Goal: Information Seeking & Learning: Check status

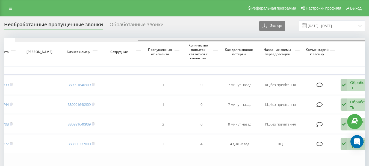
scroll to position [0, 185]
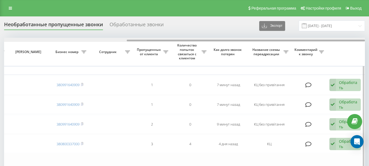
drag, startPoint x: 103, startPoint y: 40, endPoint x: 245, endPoint y: 54, distance: 142.8
click at [245, 54] on div "Выбрать все Время первого звонка Время последнего звонка [PERSON_NAME] пропуска…" at bounding box center [184, 115] width 360 height 154
drag, startPoint x: 174, startPoint y: 39, endPoint x: 155, endPoint y: 40, distance: 19.7
click at [155, 40] on div at bounding box center [184, 40] width 360 height 4
drag, startPoint x: 196, startPoint y: 39, endPoint x: 139, endPoint y: 40, distance: 56.5
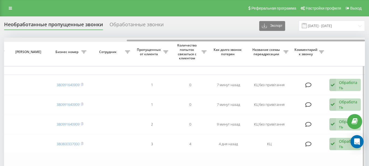
click at [139, 40] on div at bounding box center [184, 40] width 360 height 4
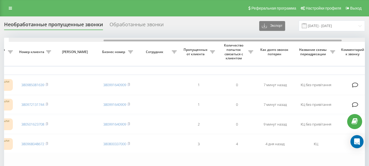
scroll to position [0, 151]
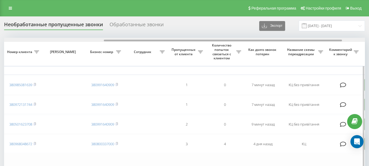
drag, startPoint x: 138, startPoint y: 41, endPoint x: 119, endPoint y: 40, distance: 19.1
click at [119, 40] on div at bounding box center [223, 41] width 238 height 2
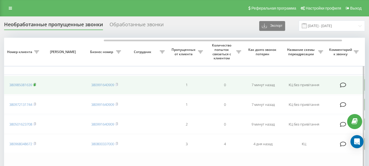
click at [35, 85] on rect at bounding box center [35, 84] width 2 height 2
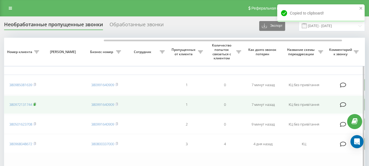
click at [36, 104] on icon at bounding box center [35, 103] width 2 height 3
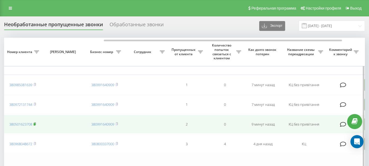
click at [36, 123] on icon at bounding box center [35, 123] width 2 height 2
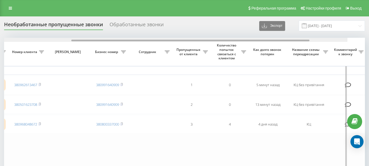
scroll to position [0, 127]
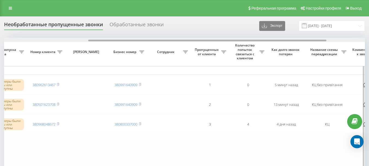
drag, startPoint x: 103, startPoint y: 41, endPoint x: 187, endPoint y: 52, distance: 85.0
click at [187, 52] on div "Выбрать все Время первого звонка Время последнего звонка Причина пропуска звонк…" at bounding box center [184, 105] width 360 height 135
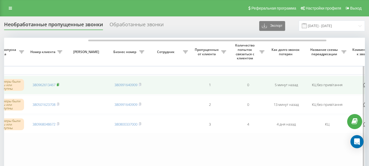
click at [58, 84] on rect at bounding box center [58, 84] width 2 height 2
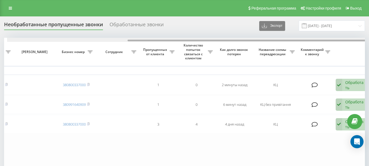
scroll to position [0, 185]
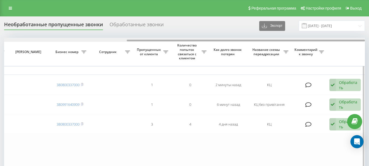
drag, startPoint x: 99, startPoint y: 41, endPoint x: 273, endPoint y: 47, distance: 173.9
click at [273, 47] on div "Выбрать все Время первого звонка Время последнего звонка [PERSON_NAME] пропуска…" at bounding box center [184, 105] width 360 height 135
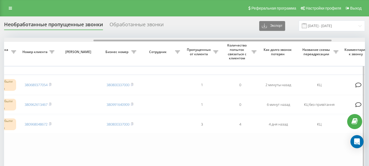
scroll to position [0, 142]
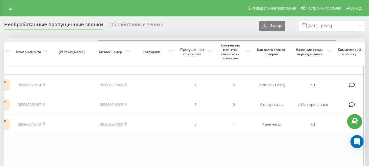
drag, startPoint x: 190, startPoint y: 41, endPoint x: 161, endPoint y: 46, distance: 29.2
click at [161, 46] on div "Выбрать все Время первого звонка Время последнего звонка Причина пропуска звонк…" at bounding box center [184, 105] width 360 height 135
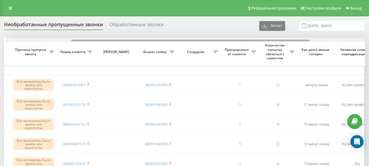
scroll to position [0, 117]
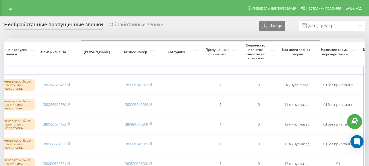
drag, startPoint x: 175, startPoint y: 40, endPoint x: 252, endPoint y: 41, distance: 77.2
click at [252, 41] on div at bounding box center [184, 40] width 360 height 4
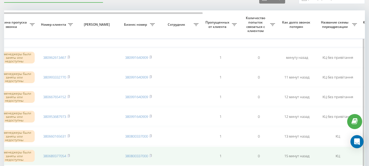
scroll to position [55, 0]
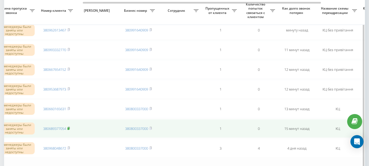
click at [70, 129] on icon at bounding box center [69, 128] width 2 height 2
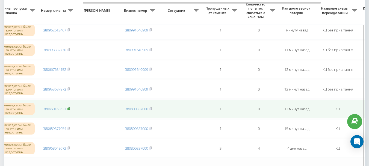
click at [69, 108] on rect at bounding box center [68, 108] width 2 height 2
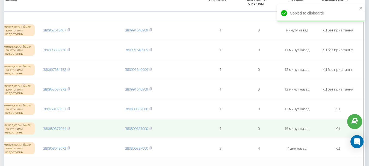
scroll to position [27, 0]
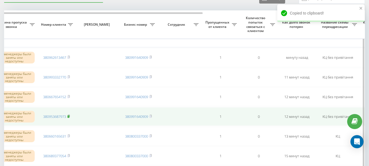
click at [69, 116] on rect at bounding box center [68, 116] width 2 height 2
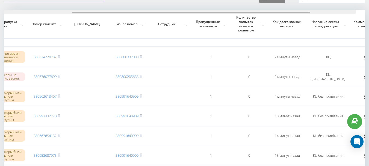
scroll to position [0, 131]
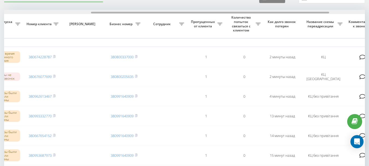
drag, startPoint x: 134, startPoint y: 12, endPoint x: 221, endPoint y: 15, distance: 86.8
click at [221, 15] on div "Выбрать все Время первого звонка Время последнего звонка [PERSON_NAME] пропуска…" at bounding box center [184, 126] width 360 height 233
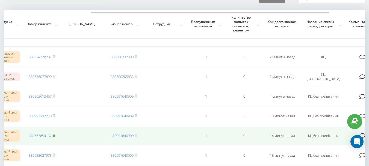
click at [55, 134] on icon at bounding box center [54, 134] width 2 height 3
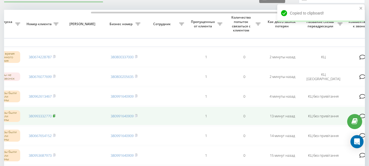
click at [55, 115] on rect at bounding box center [54, 116] width 2 height 2
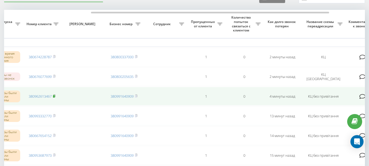
click at [55, 97] on icon at bounding box center [54, 95] width 2 height 3
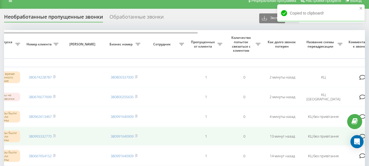
scroll to position [1, 0]
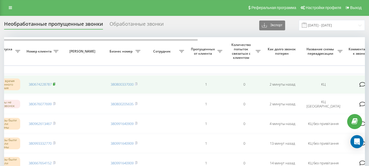
click at [54, 83] on rect at bounding box center [54, 84] width 2 height 2
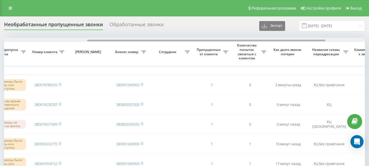
scroll to position [0, 132]
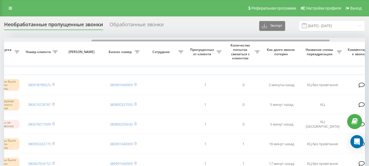
drag, startPoint x: 126, startPoint y: 40, endPoint x: 213, endPoint y: 41, distance: 87.3
click at [213, 41] on div at bounding box center [210, 41] width 238 height 2
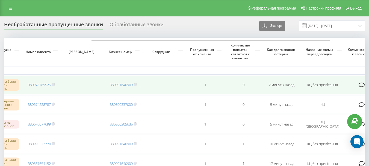
drag, startPoint x: 54, startPoint y: 84, endPoint x: 57, endPoint y: 88, distance: 4.6
click at [54, 84] on rect at bounding box center [53, 84] width 2 height 2
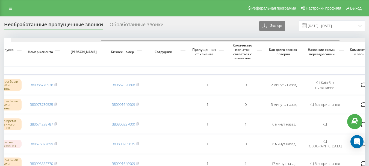
scroll to position [0, 137]
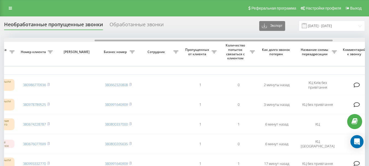
drag, startPoint x: 133, startPoint y: 41, endPoint x: 224, endPoint y: 49, distance: 90.9
click at [224, 49] on div "Выбрать все Время первого звонка Время последнего звонка Причина пропуска звонк…" at bounding box center [184, 164] width 360 height 252
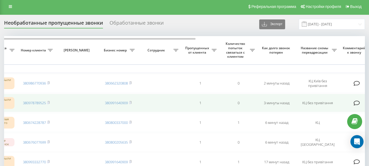
scroll to position [0, 0]
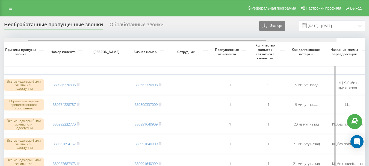
scroll to position [0, 131]
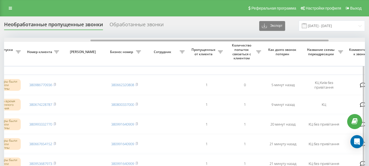
drag, startPoint x: 137, startPoint y: 40, endPoint x: 224, endPoint y: 45, distance: 86.6
click at [224, 45] on div "Выбрать все Время первого звонка Время последнего звонка Причина пропуска звонк…" at bounding box center [184, 144] width 360 height 213
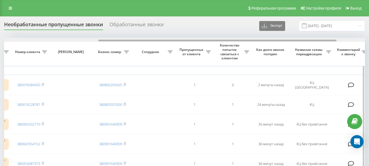
scroll to position [0, 148]
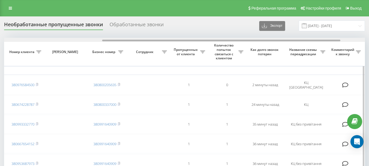
drag, startPoint x: 136, startPoint y: 40, endPoint x: 234, endPoint y: 44, distance: 98.3
click at [234, 44] on div "Выбрать все Время первого звонка Время последнего звонка [PERSON_NAME] пропуска…" at bounding box center [184, 144] width 360 height 213
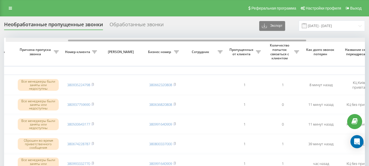
scroll to position [0, 109]
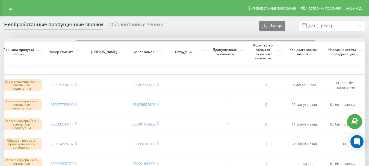
drag, startPoint x: 177, startPoint y: 40, endPoint x: 249, endPoint y: 45, distance: 72.5
click at [249, 45] on div "Выбрать все Время первого звонка Время последнего звонка Причина пропуска звонк…" at bounding box center [184, 154] width 360 height 233
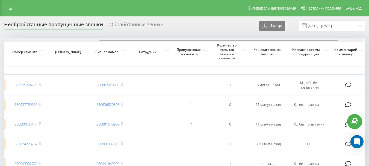
scroll to position [0, 145]
drag, startPoint x: 248, startPoint y: 40, endPoint x: 272, endPoint y: 41, distance: 23.5
click at [272, 41] on div at bounding box center [219, 41] width 238 height 2
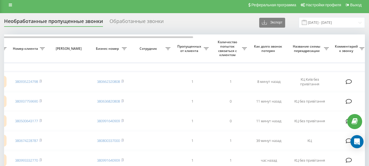
scroll to position [0, 0]
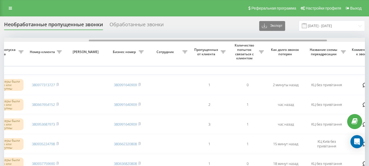
scroll to position [0, 134]
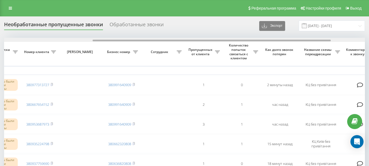
drag, startPoint x: 131, startPoint y: 40, endPoint x: 219, endPoint y: 45, distance: 88.5
click at [219, 45] on div "Выбрать все Время первого звонка Время последнего звонка [PERSON_NAME] пропуска…" at bounding box center [184, 164] width 360 height 252
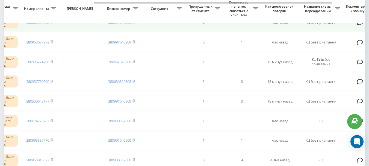
scroll to position [55, 0]
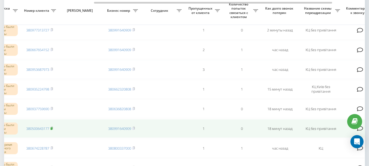
click at [52, 127] on rect at bounding box center [51, 128] width 2 height 2
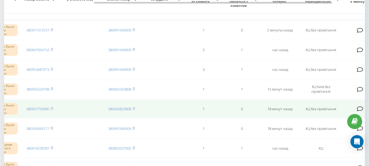
scroll to position [27, 0]
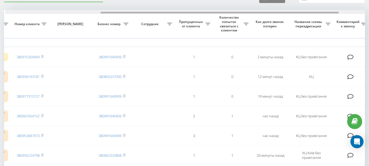
scroll to position [0, 145]
drag, startPoint x: 115, startPoint y: 13, endPoint x: 210, endPoint y: 15, distance: 95.8
click at [210, 15] on div "Выбрать все Время первого звонка Время последнего звонка [PERSON_NAME] пропуска…" at bounding box center [184, 146] width 360 height 272
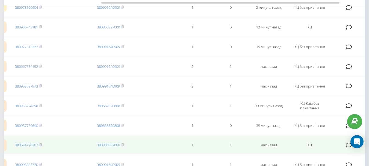
scroll to position [55, 0]
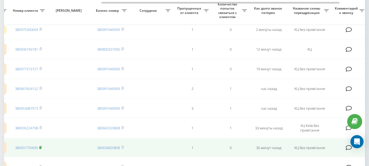
click at [41, 147] on rect at bounding box center [40, 147] width 2 height 2
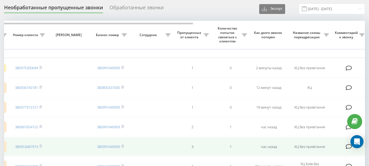
scroll to position [28, 0]
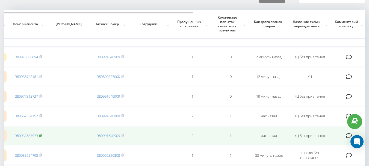
click at [41, 135] on rect at bounding box center [40, 135] width 2 height 2
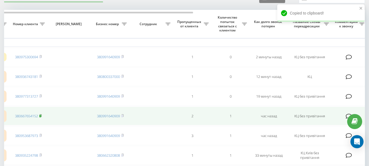
click at [42, 116] on icon at bounding box center [40, 115] width 2 height 3
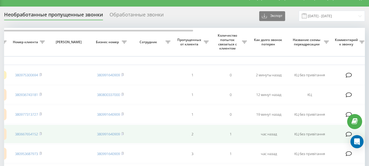
scroll to position [1, 0]
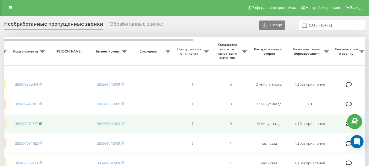
click at [41, 123] on rect at bounding box center [40, 123] width 2 height 2
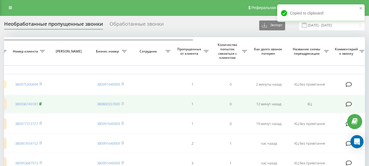
click at [41, 104] on rect at bounding box center [40, 104] width 2 height 2
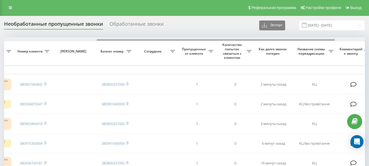
scroll to position [0, 143]
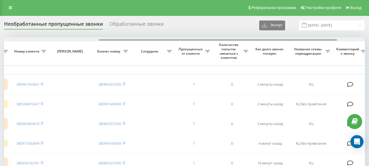
drag, startPoint x: 78, startPoint y: 40, endPoint x: 173, endPoint y: 46, distance: 95.1
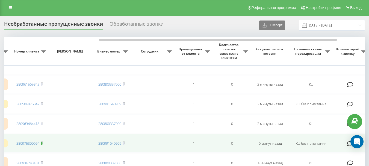
click at [42, 143] on rect at bounding box center [42, 143] width 2 height 2
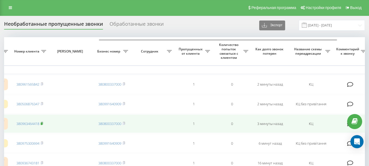
click at [42, 123] on rect at bounding box center [42, 123] width 2 height 2
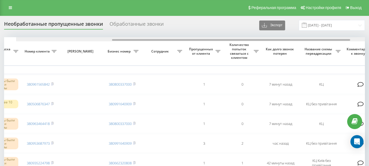
scroll to position [0, 145]
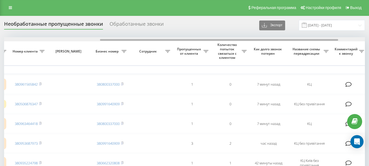
drag, startPoint x: 119, startPoint y: 39, endPoint x: 215, endPoint y: 49, distance: 96.5
click at [215, 49] on div "Выбрать все Время первого звонка Время последнего звонка [PERSON_NAME] пропуска…" at bounding box center [184, 153] width 360 height 233
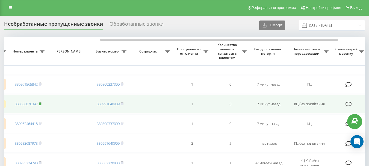
click at [41, 103] on rect at bounding box center [40, 104] width 2 height 2
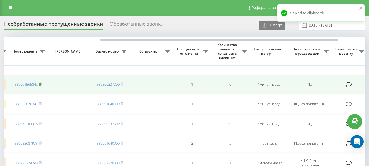
click at [41, 83] on rect at bounding box center [40, 84] width 2 height 2
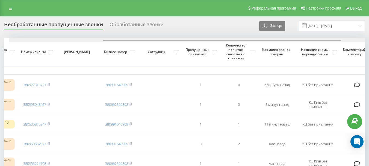
scroll to position [0, 142]
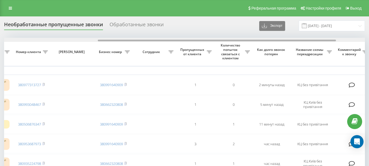
drag, startPoint x: 105, startPoint y: 40, endPoint x: 199, endPoint y: 51, distance: 94.5
click at [199, 51] on div "Выбрать все Время первого звонка Время последнего звонка [PERSON_NAME] пропуска…" at bounding box center [184, 154] width 360 height 233
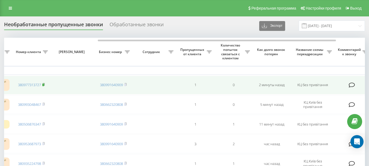
click at [44, 84] on icon at bounding box center [43, 84] width 2 height 3
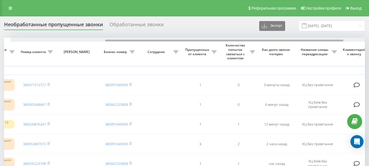
scroll to position [0, 143]
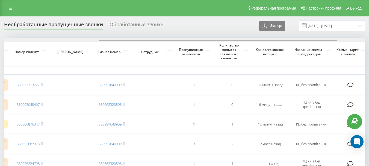
drag, startPoint x: 128, startPoint y: 40, endPoint x: 222, endPoint y: 45, distance: 94.8
click at [222, 45] on div "Выбрать все Время первого звонка Время последнего звонка [PERSON_NAME] пропуска…" at bounding box center [184, 154] width 360 height 233
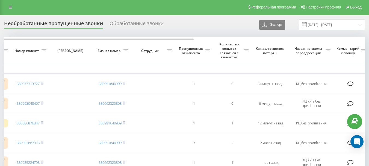
scroll to position [0, 0]
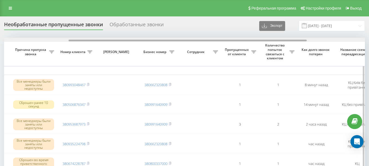
scroll to position [0, 129]
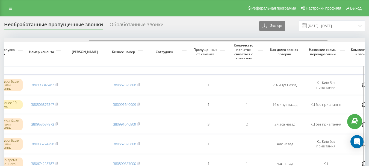
drag, startPoint x: 183, startPoint y: 41, endPoint x: 268, endPoint y: 43, distance: 85.1
click at [268, 43] on div "Выбрать все Время первого звонка Время последнего звонка Причина пропуска звонк…" at bounding box center [184, 144] width 360 height 213
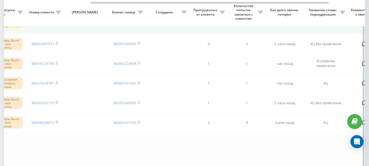
scroll to position [82, 0]
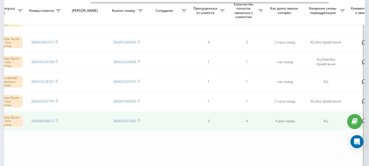
click at [59, 118] on td "380968048672" at bounding box center [44, 120] width 38 height 19
click at [57, 120] on rect at bounding box center [56, 120] width 2 height 2
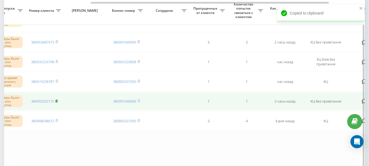
click at [57, 101] on rect at bounding box center [56, 101] width 2 height 2
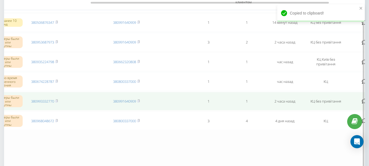
scroll to position [55, 0]
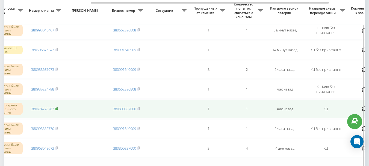
click at [57, 109] on rect at bounding box center [56, 108] width 2 height 2
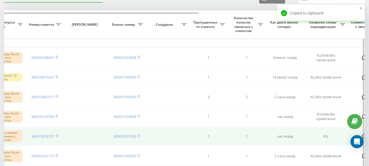
scroll to position [0, 0]
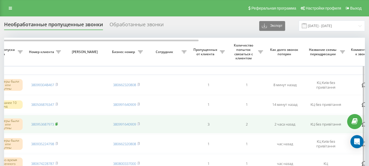
click at [57, 124] on rect at bounding box center [56, 124] width 2 height 2
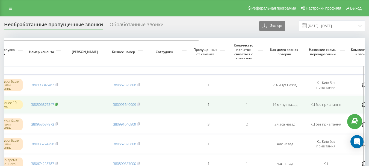
click at [58, 104] on icon at bounding box center [57, 104] width 2 height 2
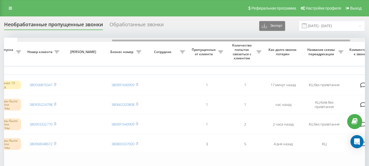
scroll to position [0, 143]
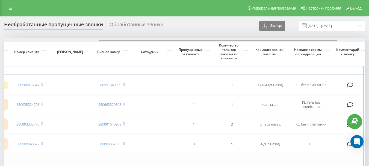
drag, startPoint x: 119, startPoint y: 41, endPoint x: 214, endPoint y: 41, distance: 94.9
click at [214, 41] on div at bounding box center [218, 41] width 238 height 2
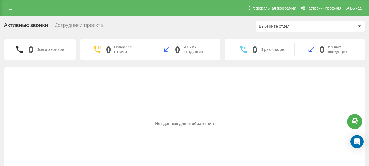
click at [75, 20] on div "Активные звонки Сотрудники проекта Выберите отдел 0 Всего звонков 0 Ожидает отв…" at bounding box center [184, 101] width 369 height 170
click at [75, 23] on div "Сотрудники проекта" at bounding box center [79, 26] width 48 height 8
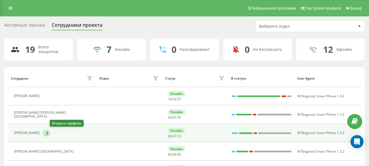
click at [48, 133] on icon at bounding box center [46, 132] width 1 height 3
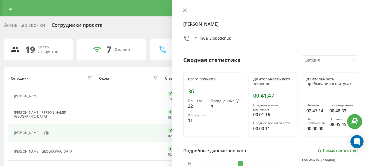
click at [183, 9] on icon at bounding box center [184, 10] width 3 height 3
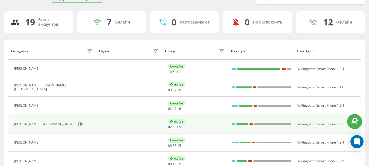
scroll to position [55, 0]
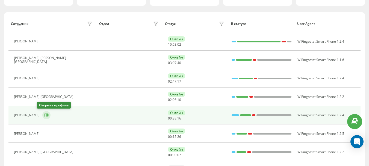
click at [44, 115] on icon at bounding box center [46, 115] width 4 height 4
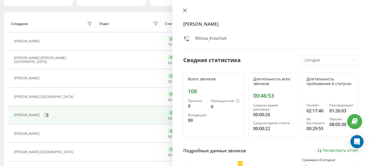
click at [184, 11] on icon at bounding box center [184, 10] width 3 height 3
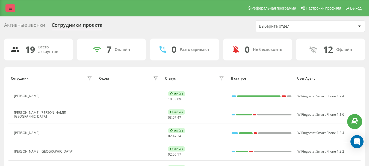
click at [10, 9] on icon at bounding box center [10, 8] width 3 height 4
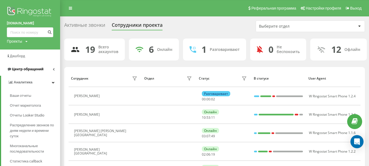
click at [28, 70] on span "Центр обращений" at bounding box center [27, 69] width 31 height 4
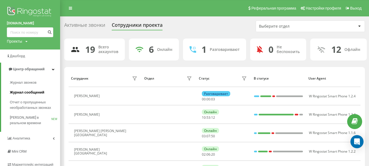
click at [24, 91] on span "Журнал сообщений" at bounding box center [27, 91] width 34 height 5
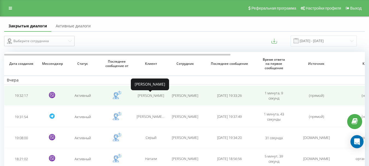
click at [145, 95] on font "[PERSON_NAME]" at bounding box center [150, 95] width 26 height 5
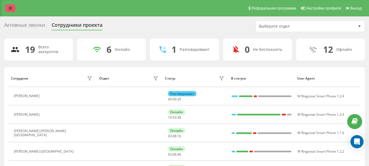
click at [12, 10] on link at bounding box center [10, 8] width 10 height 8
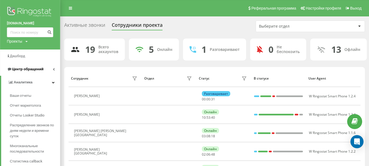
click at [20, 68] on span "Центр обращений" at bounding box center [27, 69] width 31 height 4
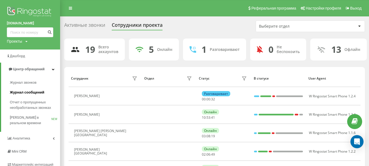
click at [25, 90] on span "Журнал сообщений" at bounding box center [27, 91] width 34 height 5
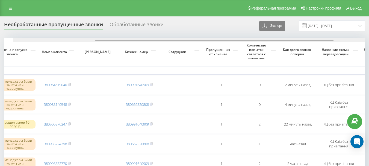
scroll to position [0, 125]
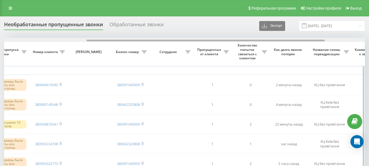
drag, startPoint x: 111, startPoint y: 41, endPoint x: 194, endPoint y: 48, distance: 83.0
click at [194, 48] on div "Выбрать все Время первого звонка Время последнего звонка Причина пропуска звонк…" at bounding box center [184, 135] width 360 height 194
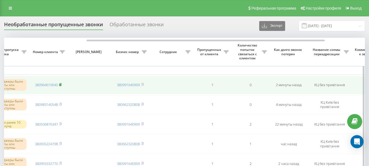
click at [61, 83] on icon at bounding box center [60, 84] width 2 height 3
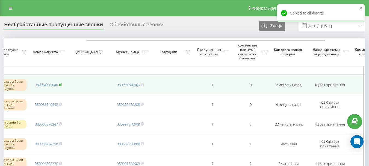
click at [61, 84] on rect at bounding box center [60, 84] width 2 height 2
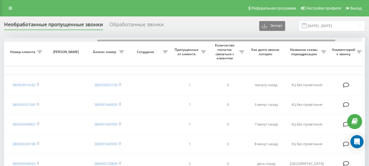
scroll to position [0, 144]
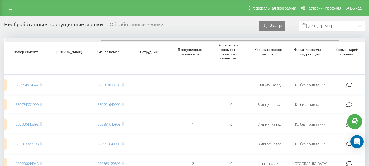
drag, startPoint x: 118, startPoint y: 40, endPoint x: 213, endPoint y: 45, distance: 95.6
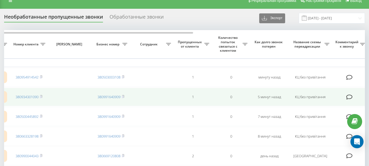
scroll to position [0, 0]
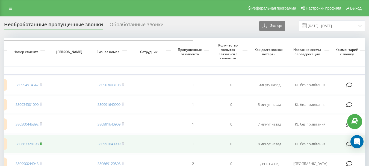
click at [41, 143] on rect at bounding box center [41, 143] width 2 height 2
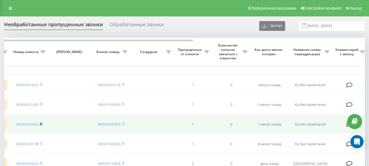
click at [41, 124] on rect at bounding box center [41, 124] width 2 height 2
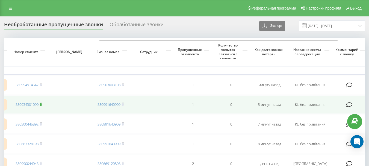
click at [41, 104] on rect at bounding box center [41, 104] width 2 height 2
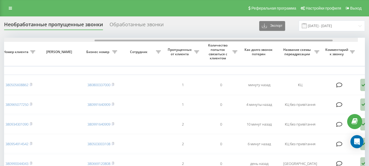
scroll to position [0, 156]
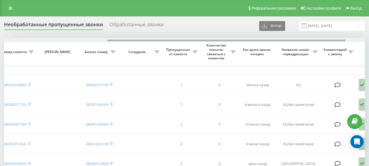
drag, startPoint x: 100, startPoint y: 41, endPoint x: 203, endPoint y: 43, distance: 103.1
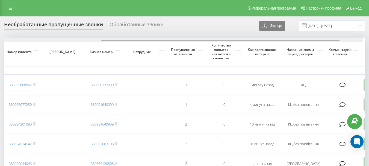
scroll to position [0, 149]
drag, startPoint x: 111, startPoint y: 40, endPoint x: 107, endPoint y: 40, distance: 4.4
click at [107, 40] on div at bounding box center [222, 41] width 238 height 2
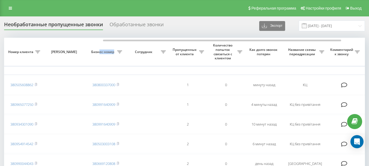
drag, startPoint x: 115, startPoint y: 42, endPoint x: 99, endPoint y: 43, distance: 16.4
click at [99, 43] on th "Бизнес номер" at bounding box center [105, 52] width 38 height 28
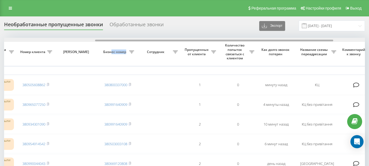
scroll to position [0, 143]
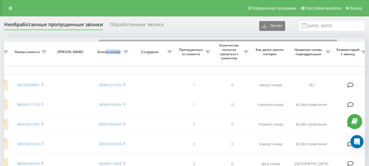
drag, startPoint x: 141, startPoint y: 40, endPoint x: 137, endPoint y: 41, distance: 4.2
click at [137, 41] on div at bounding box center [184, 40] width 360 height 4
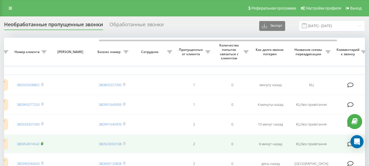
click at [42, 143] on rect at bounding box center [42, 143] width 2 height 2
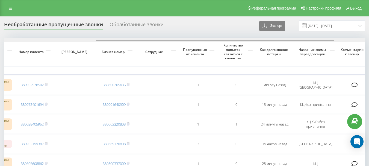
scroll to position [0, 143]
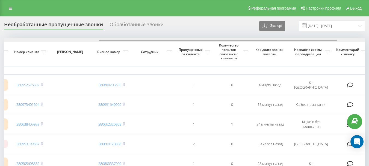
drag, startPoint x: 151, startPoint y: 41, endPoint x: 246, endPoint y: 37, distance: 95.0
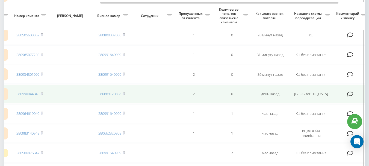
scroll to position [0, 0]
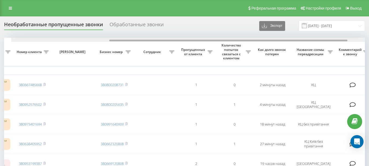
scroll to position [0, 148]
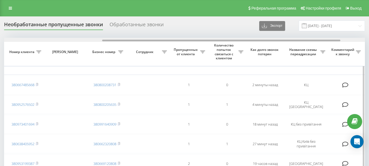
drag, startPoint x: 137, startPoint y: 41, endPoint x: 235, endPoint y: 41, distance: 98.2
click at [235, 41] on div at bounding box center [184, 40] width 360 height 4
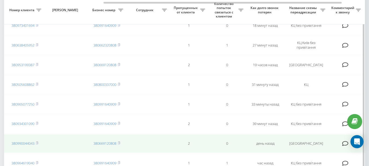
scroll to position [71, 0]
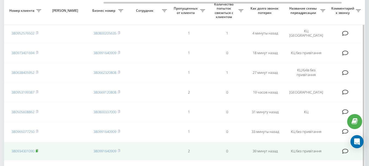
click at [37, 150] on rect at bounding box center [37, 150] width 2 height 2
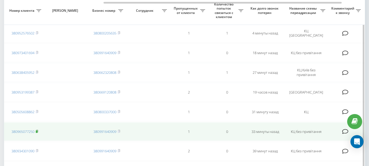
click at [37, 130] on rect at bounding box center [37, 131] width 2 height 2
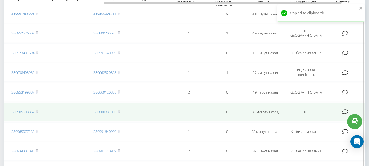
scroll to position [44, 0]
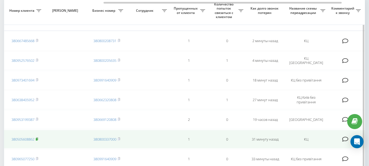
click at [37, 139] on rect at bounding box center [37, 139] width 2 height 2
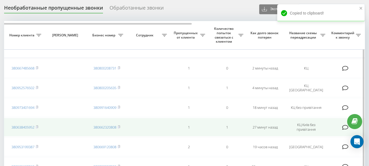
scroll to position [0, 0]
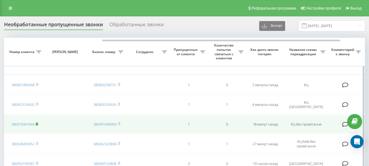
click at [38, 124] on icon at bounding box center [37, 123] width 2 height 3
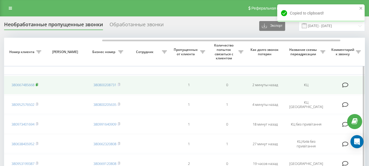
click at [37, 84] on rect at bounding box center [37, 84] width 2 height 2
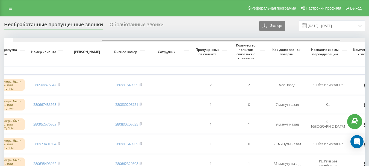
scroll to position [0, 137]
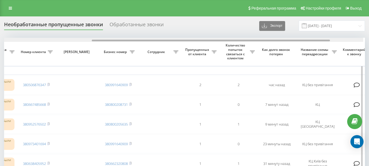
drag, startPoint x: 134, startPoint y: 41, endPoint x: 225, endPoint y: 44, distance: 90.6
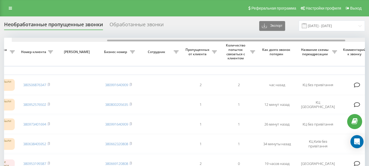
scroll to position [0, 144]
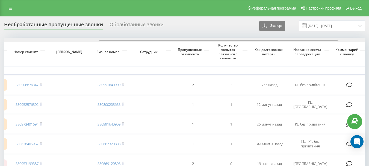
drag, startPoint x: 137, startPoint y: 41, endPoint x: 233, endPoint y: 43, distance: 95.5
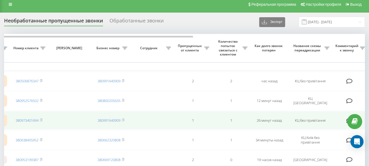
scroll to position [0, 0]
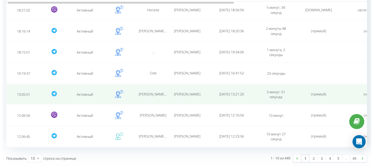
scroll to position [149, 0]
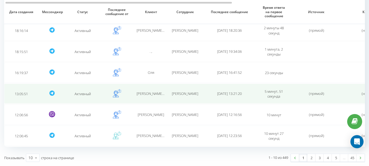
click at [84, 94] on font "Активный" at bounding box center [82, 93] width 16 height 5
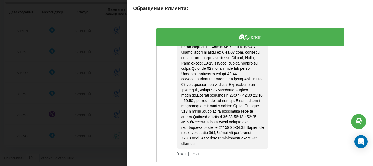
scroll to position [30, 0]
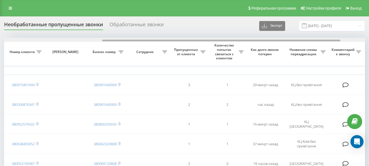
scroll to position [0, 144]
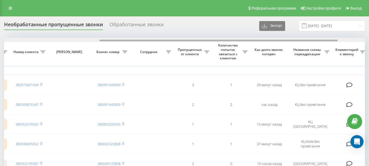
drag, startPoint x: 119, startPoint y: 40, endPoint x: 215, endPoint y: 47, distance: 95.7
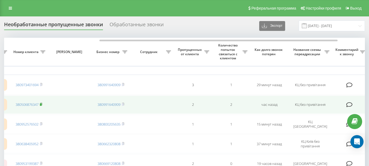
click at [41, 104] on rect at bounding box center [41, 104] width 2 height 2
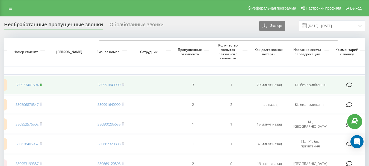
click at [42, 85] on icon at bounding box center [41, 84] width 2 height 2
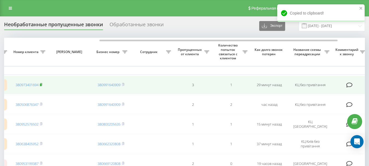
click at [41, 85] on rect at bounding box center [41, 84] width 2 height 2
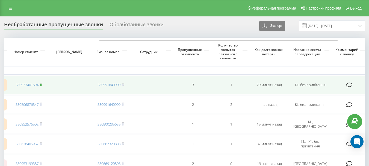
click at [41, 84] on rect at bounding box center [41, 84] width 2 height 2
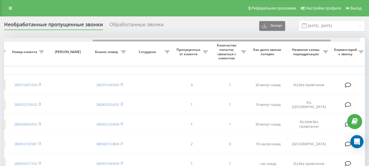
scroll to position [0, 147]
drag, startPoint x: 124, startPoint y: 40, endPoint x: 221, endPoint y: 40, distance: 97.4
click at [221, 40] on div at bounding box center [220, 41] width 238 height 2
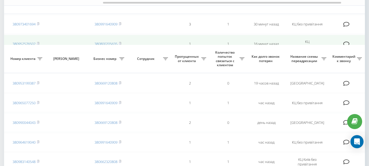
scroll to position [0, 0]
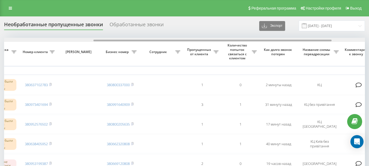
scroll to position [0, 141]
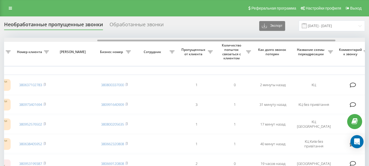
drag, startPoint x: 94, startPoint y: 40, endPoint x: 187, endPoint y: 49, distance: 93.5
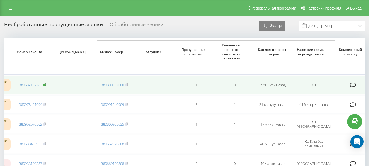
click at [45, 85] on rect at bounding box center [44, 84] width 2 height 2
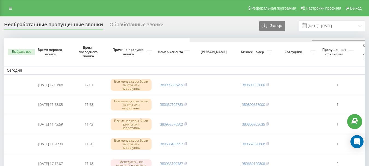
scroll to position [0, 185]
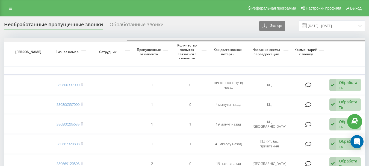
click at [113, 40] on div at bounding box center [184, 40] width 360 height 4
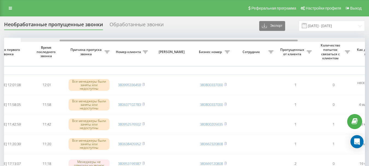
scroll to position [0, 40]
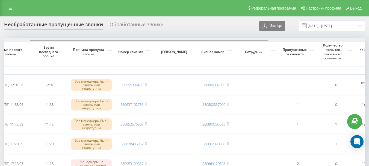
drag, startPoint x: 181, startPoint y: 40, endPoint x: 85, endPoint y: 44, distance: 96.4
